Goal: Check status: Check status

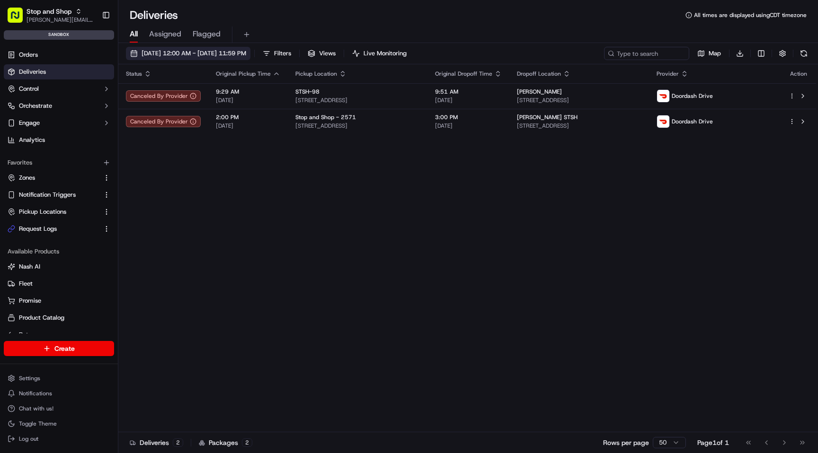
click at [246, 49] on span "[DATE] 12:00 AM - [DATE] 11:59 PM" at bounding box center [193, 53] width 105 height 9
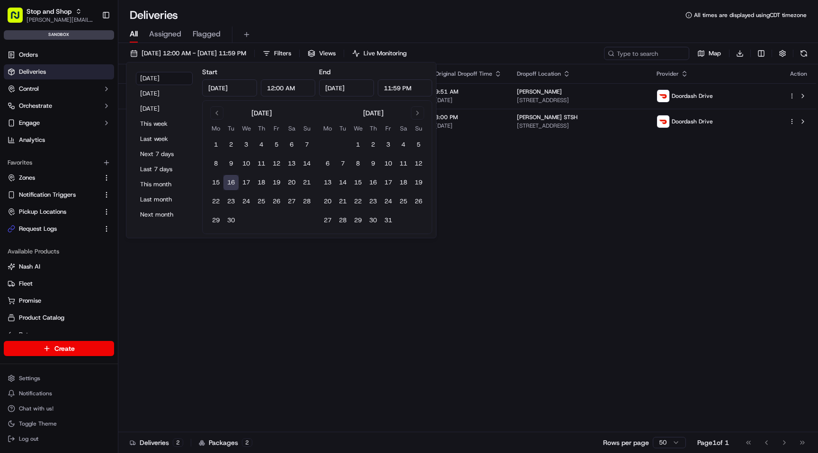
click at [232, 183] on button "16" at bounding box center [230, 182] width 15 height 15
click at [484, 216] on div "Status Original Pickup Time Pickup Location Original Dropoff Time Dropoff Locat…" at bounding box center [466, 248] width 697 height 368
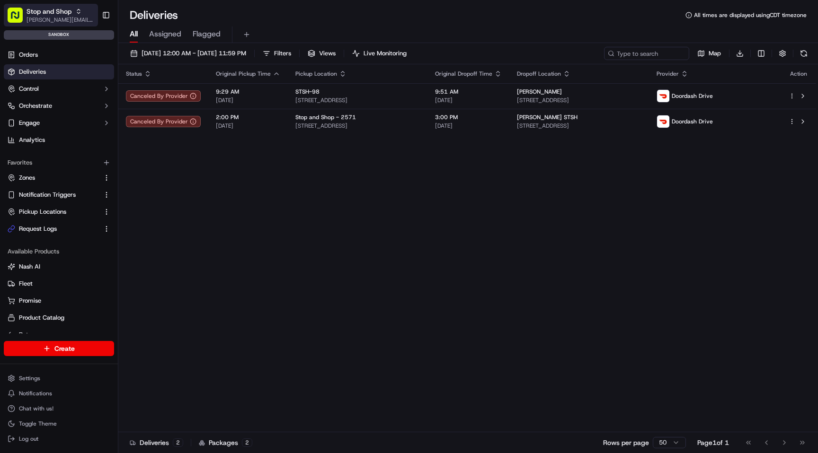
click at [64, 13] on span "Stop and Shop" at bounding box center [48, 11] width 45 height 9
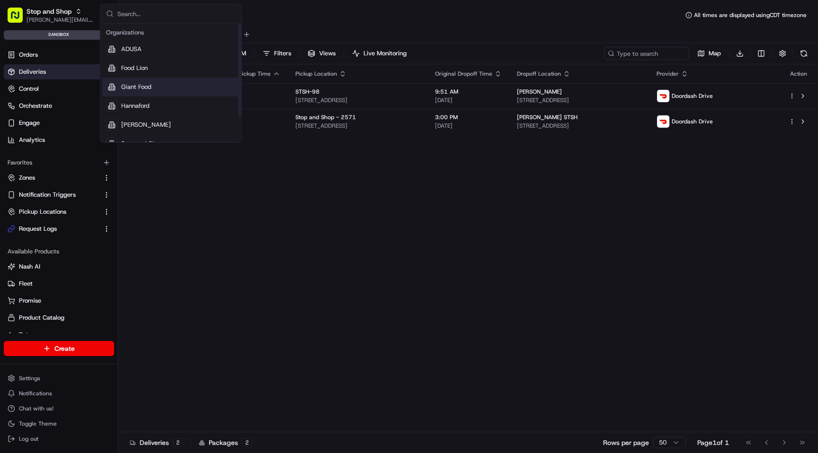
scroll to position [32, 0]
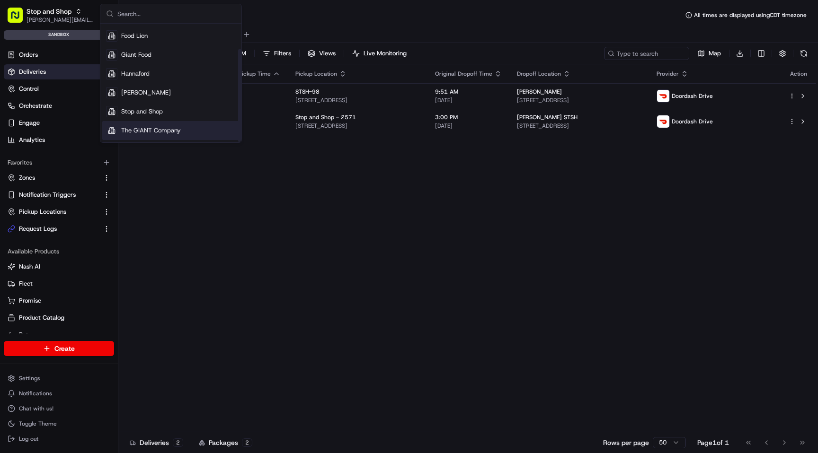
click at [148, 129] on span "The GIANT Company" at bounding box center [151, 130] width 60 height 9
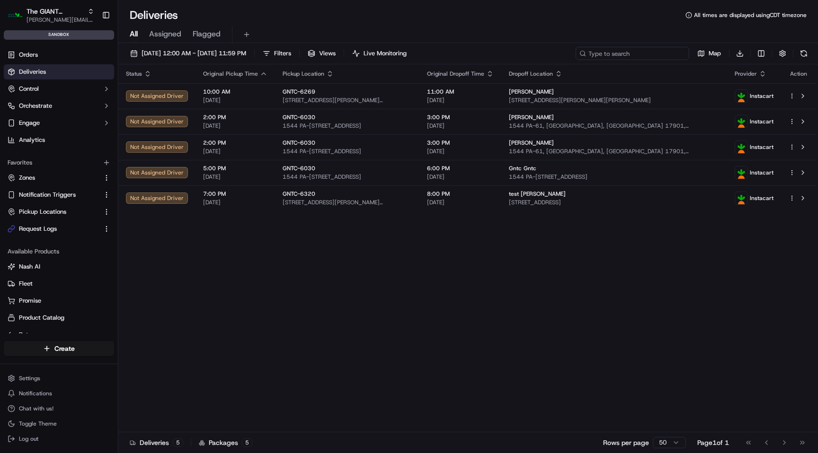
click at [652, 54] on input at bounding box center [632, 53] width 114 height 13
paste input "k500649720"
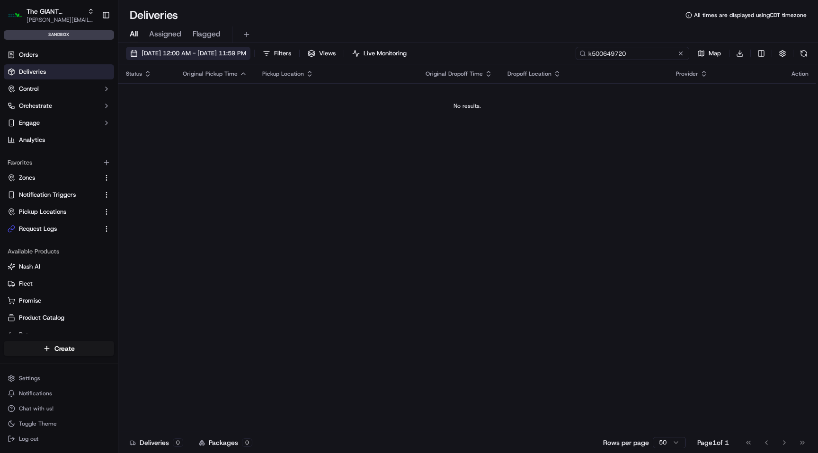
type input "k500649720"
click at [243, 60] on button "[DATE] 12:00 AM - [DATE] 11:59 PM" at bounding box center [188, 53] width 124 height 13
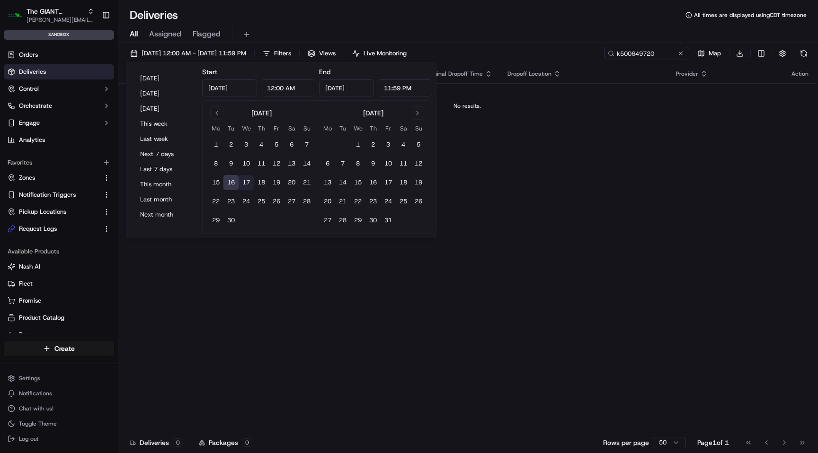
click at [246, 182] on button "17" at bounding box center [245, 182] width 15 height 15
type input "[DATE]"
click at [262, 184] on button "18" at bounding box center [261, 182] width 15 height 15
type input "[DATE]"
click at [233, 215] on button "30" at bounding box center [230, 220] width 15 height 15
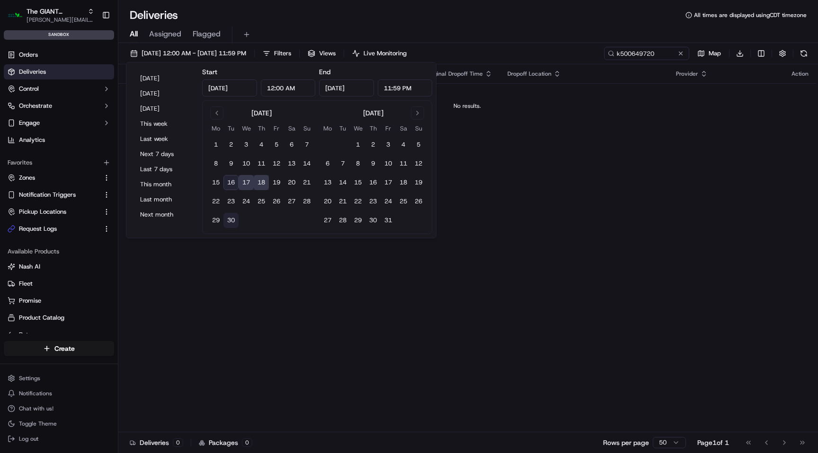
type input "[DATE]"
click at [453, 11] on div "Deliveries All times are displayed using CDT timezone" at bounding box center [467, 15] width 699 height 15
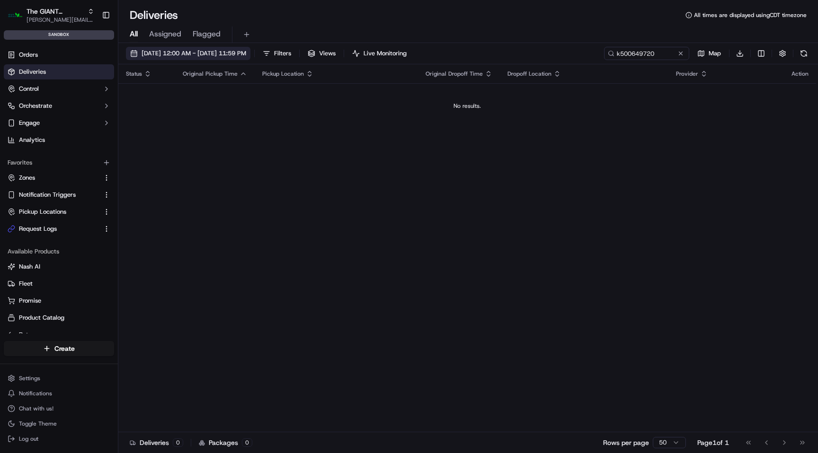
click at [250, 49] on button "[DATE] 12:00 AM - [DATE] 11:59 PM" at bounding box center [188, 53] width 124 height 13
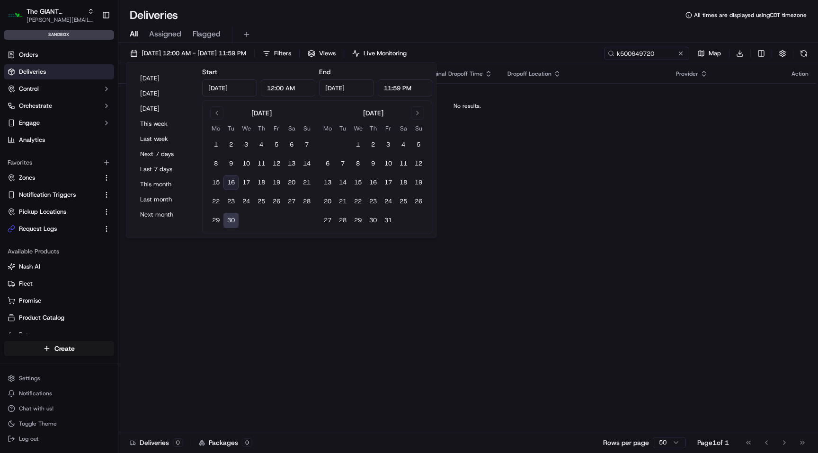
click at [229, 185] on button "16" at bounding box center [230, 182] width 15 height 15
type input "[DATE]"
click at [378, 10] on div "Deliveries All times are displayed using CDT timezone" at bounding box center [467, 15] width 699 height 15
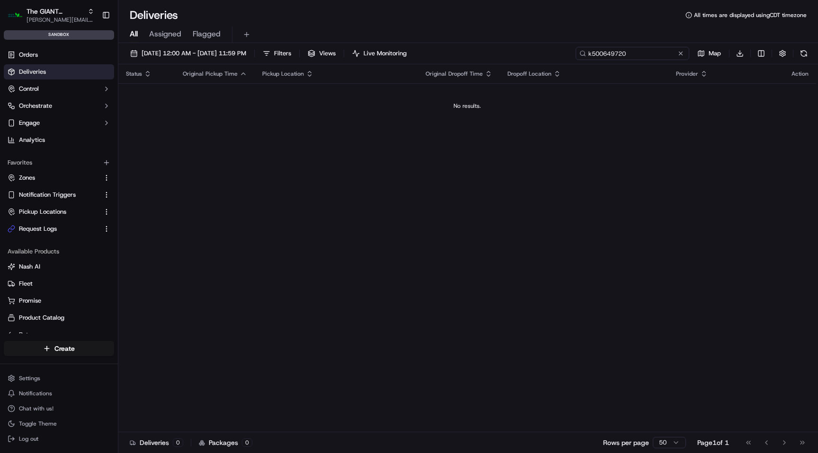
click at [637, 55] on input "k500649720" at bounding box center [632, 53] width 114 height 13
click at [615, 55] on input "k500649720" at bounding box center [632, 53] width 114 height 13
paste input "785393"
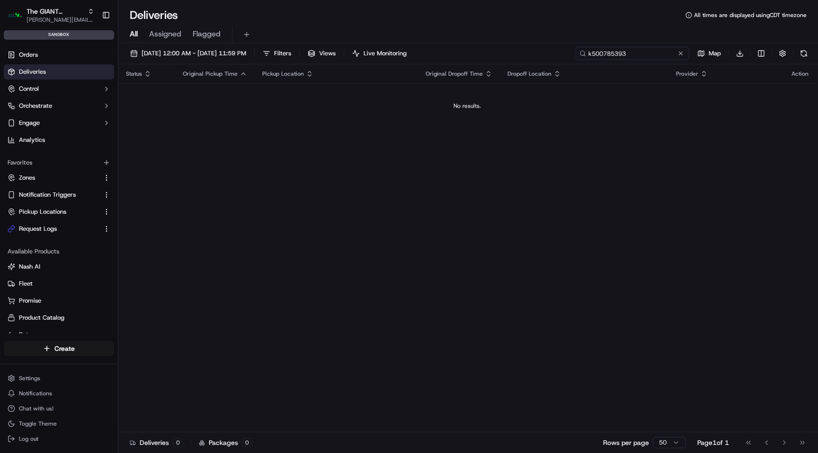
type input "k500785393"
click at [246, 55] on span "[DATE] 12:00 AM - [DATE] 11:59 PM" at bounding box center [193, 53] width 105 height 9
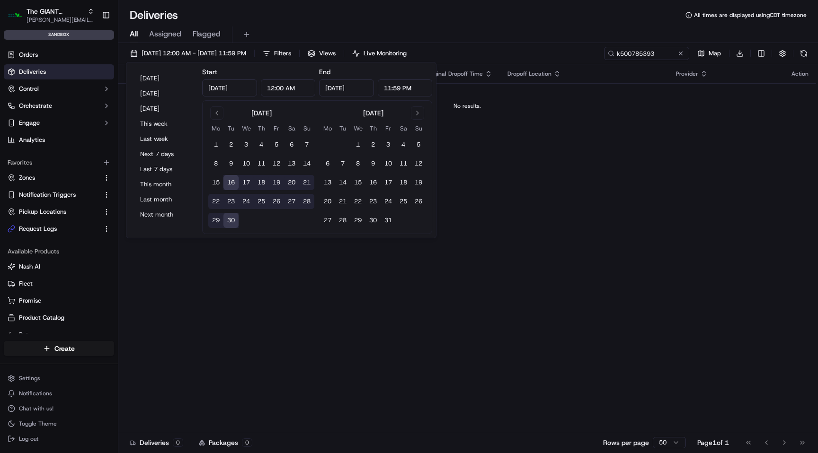
click at [532, 183] on div "Status Original Pickup Time Pickup Location Original Dropoff Time Dropoff Locat…" at bounding box center [466, 248] width 697 height 368
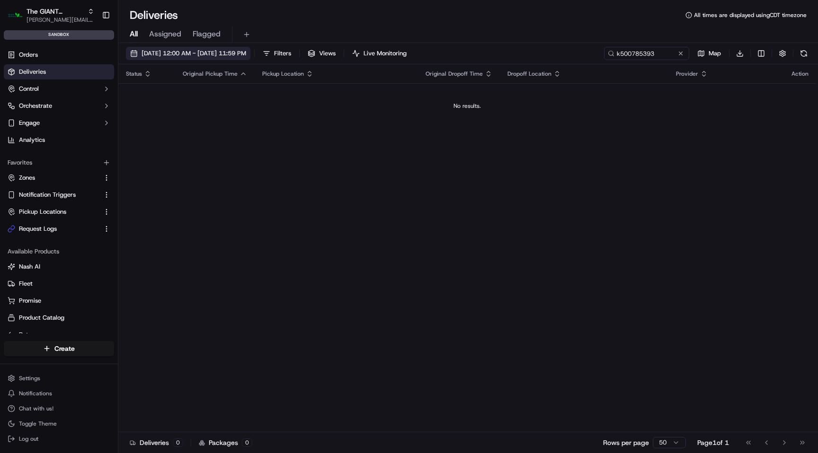
click at [246, 54] on span "[DATE] 12:00 AM - [DATE] 11:59 PM" at bounding box center [193, 53] width 105 height 9
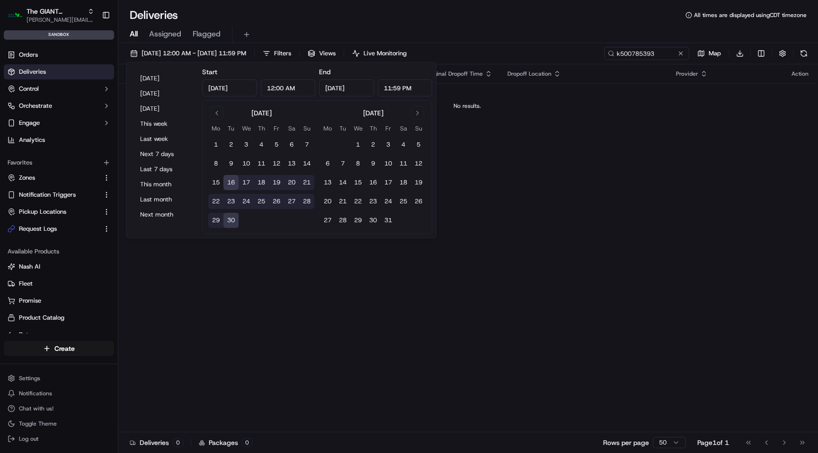
click at [279, 184] on button "19" at bounding box center [276, 182] width 15 height 15
type input "[DATE]"
click at [279, 184] on button "19" at bounding box center [276, 182] width 15 height 15
click at [277, 183] on button "19" at bounding box center [276, 182] width 15 height 15
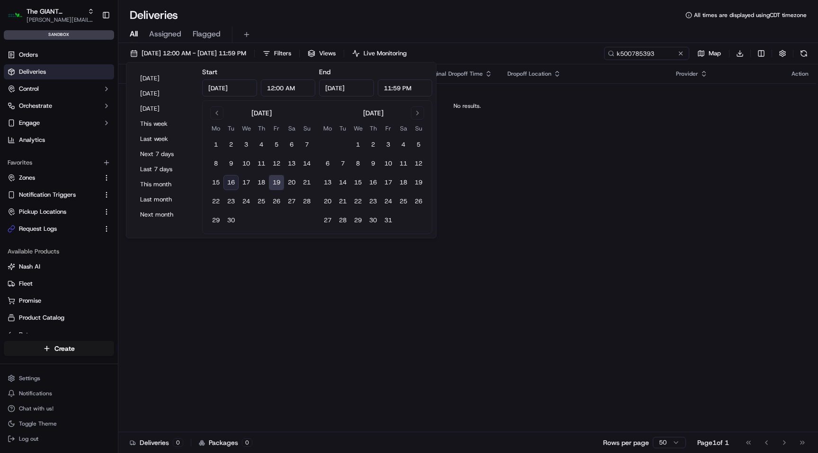
click at [495, 158] on div "Status Original Pickup Time Pickup Location Original Dropoff Time Dropoff Locat…" at bounding box center [466, 248] width 697 height 368
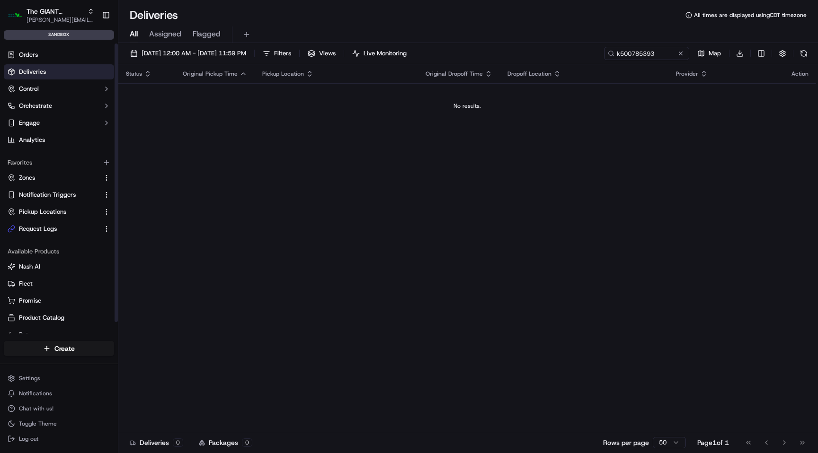
click at [52, 45] on div "Orders Deliveries Control Orchestrate Engage Analytics" at bounding box center [59, 98] width 118 height 108
click at [45, 53] on link "Orders" at bounding box center [59, 54] width 110 height 15
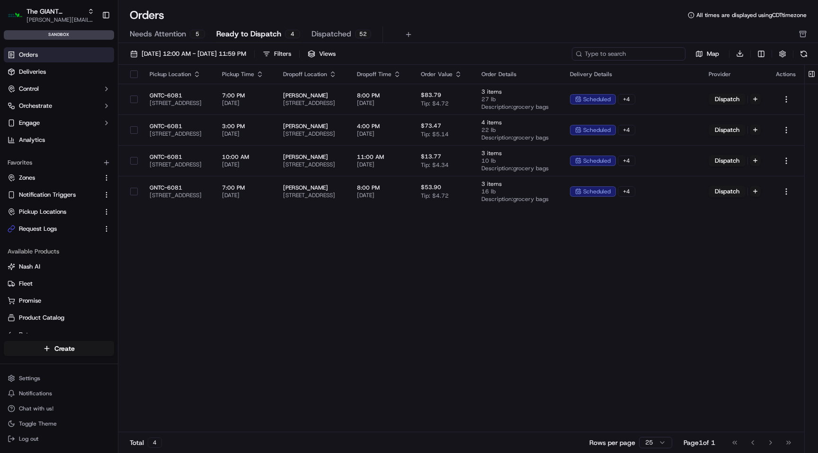
click at [624, 53] on input at bounding box center [629, 53] width 114 height 13
paste input "k500785393"
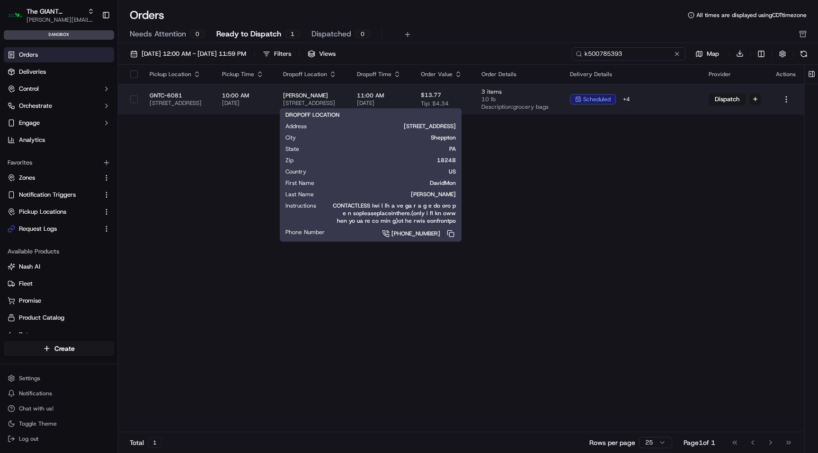
type input "k500785393"
click at [342, 93] on span "[PERSON_NAME]" at bounding box center [312, 96] width 59 height 8
